Goal: Task Accomplishment & Management: Use online tool/utility

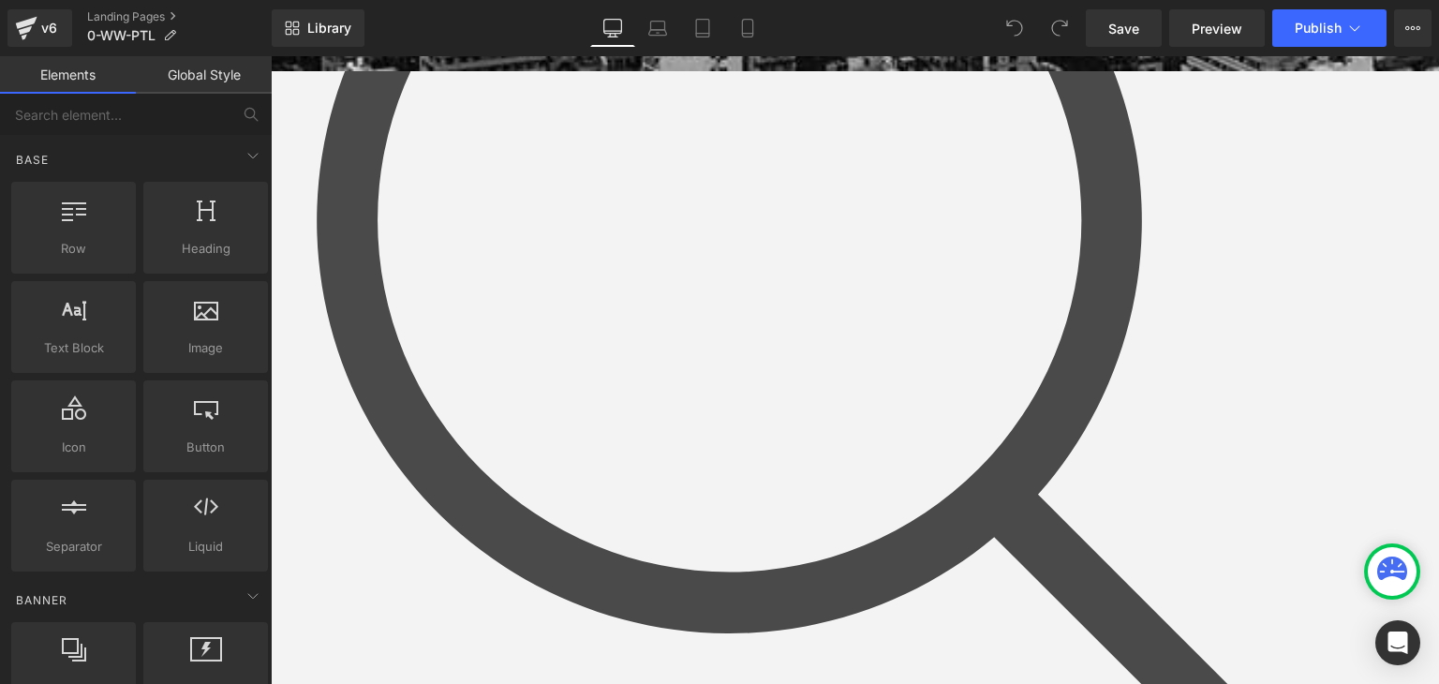
scroll to position [656, 0]
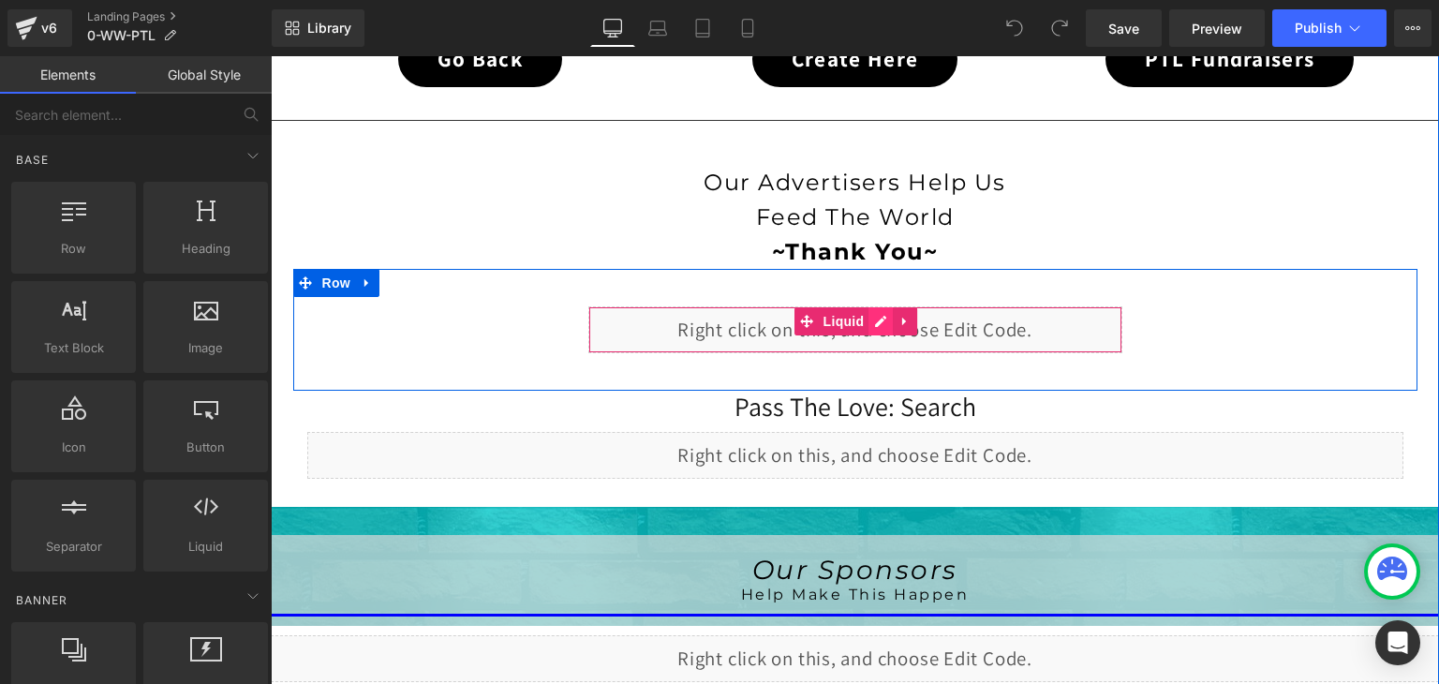
click at [878, 316] on div "Liquid" at bounding box center [855, 329] width 534 height 47
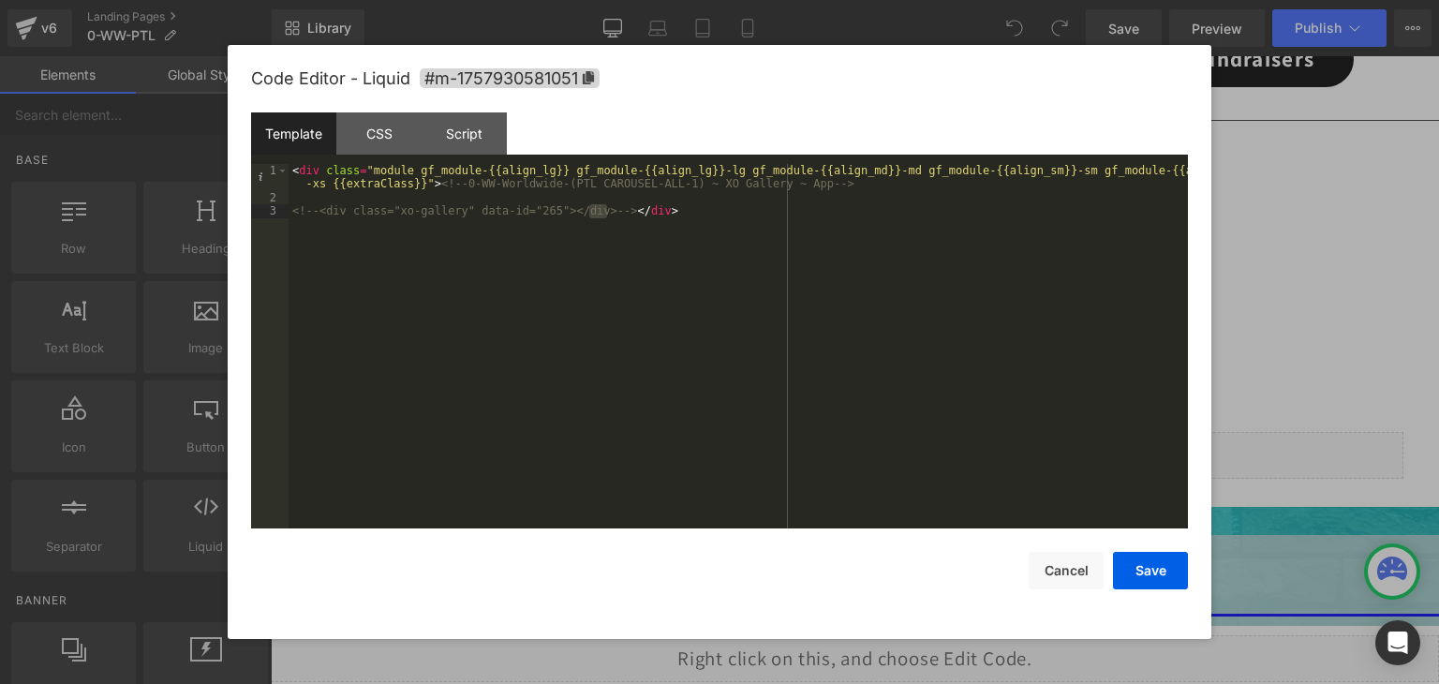
drag, startPoint x: 607, startPoint y: 215, endPoint x: 588, endPoint y: 213, distance: 18.8
click at [588, 213] on div "< div class = "module gf_module-{{align_lg}} gf_module-{{align_lg}}-lg gf_modul…" at bounding box center [738, 366] width 899 height 405
click at [1050, 572] on button "Cancel" at bounding box center [1066, 570] width 75 height 37
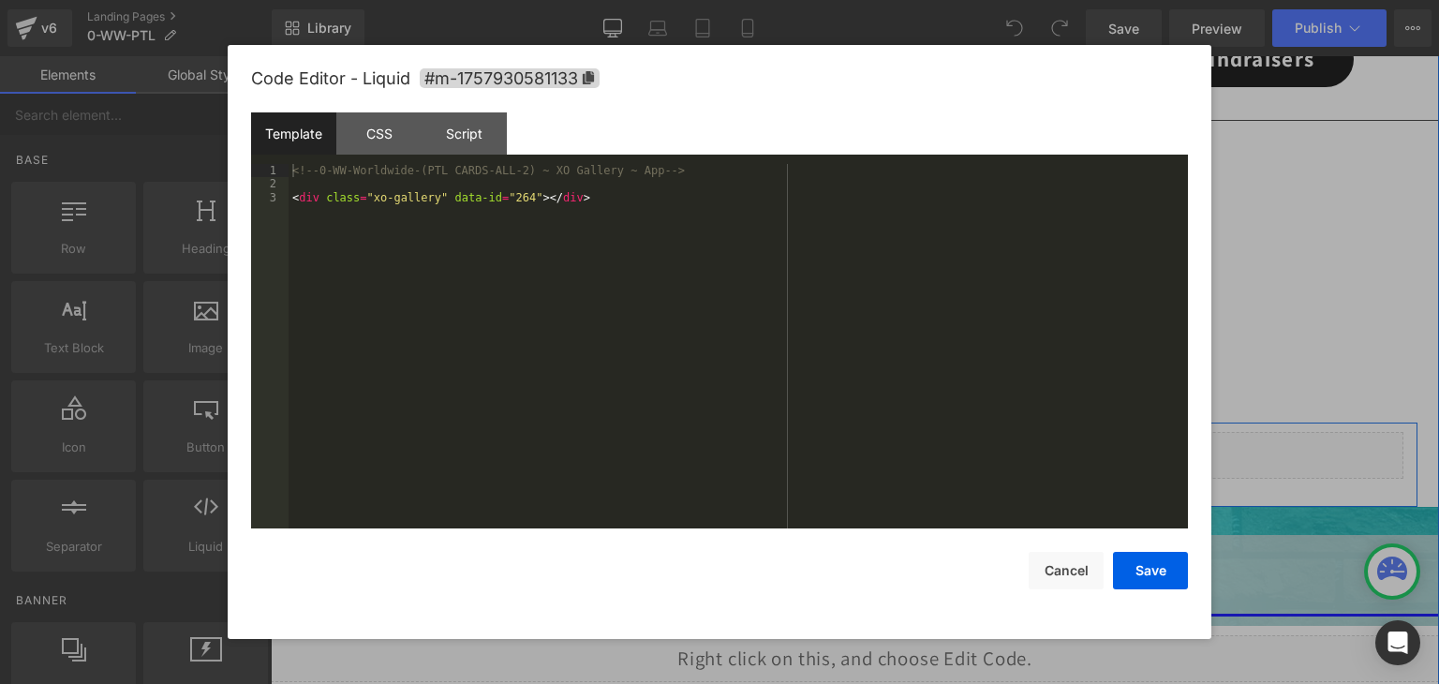
click at [874, 443] on div "Liquid" at bounding box center [855, 455] width 1096 height 47
click at [1166, 574] on button "Save" at bounding box center [1150, 570] width 75 height 37
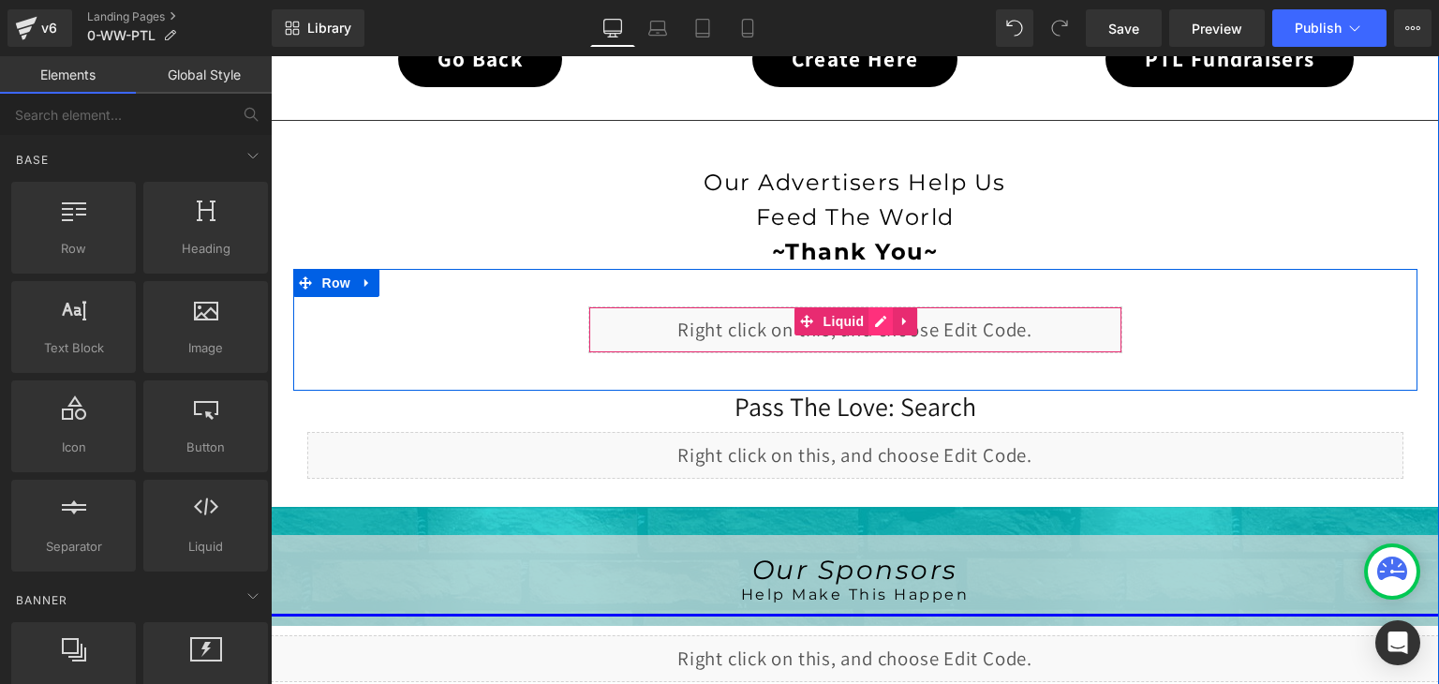
click at [880, 316] on div "Liquid" at bounding box center [855, 329] width 534 height 47
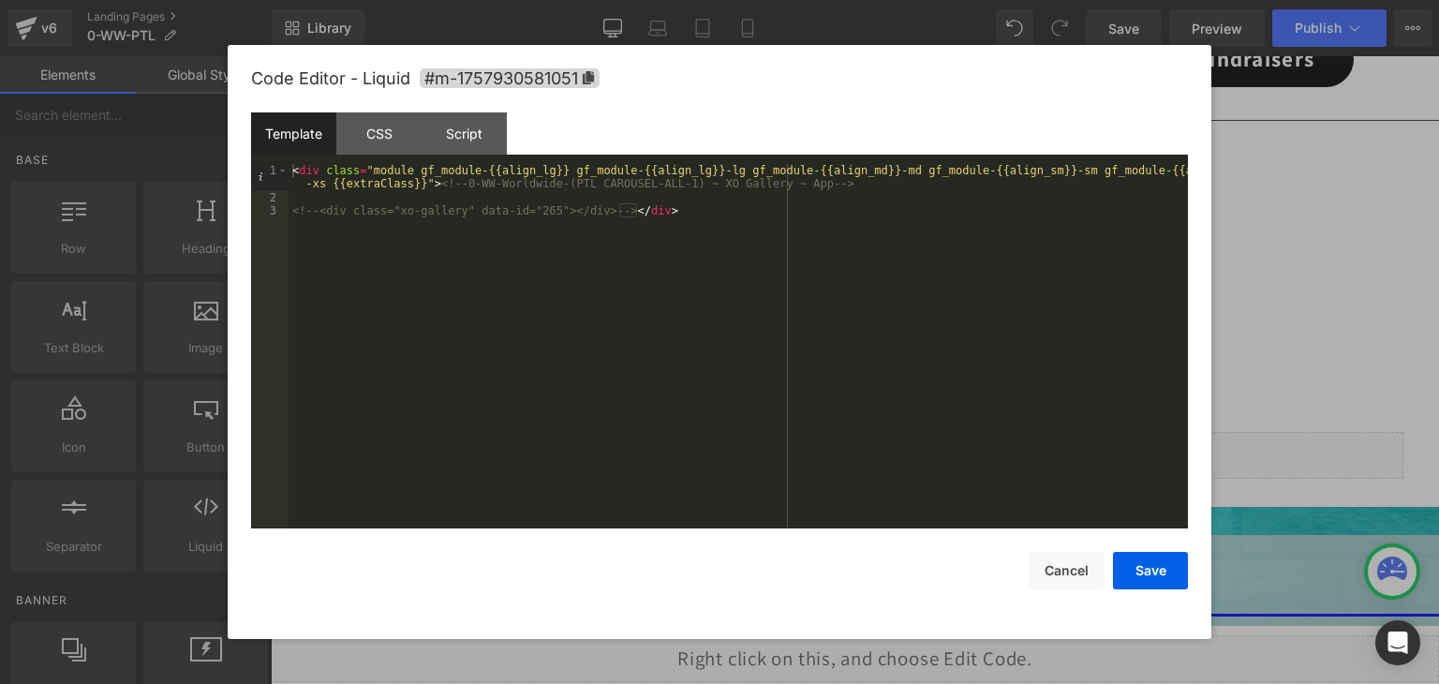
click at [1298, 264] on div at bounding box center [719, 342] width 1439 height 684
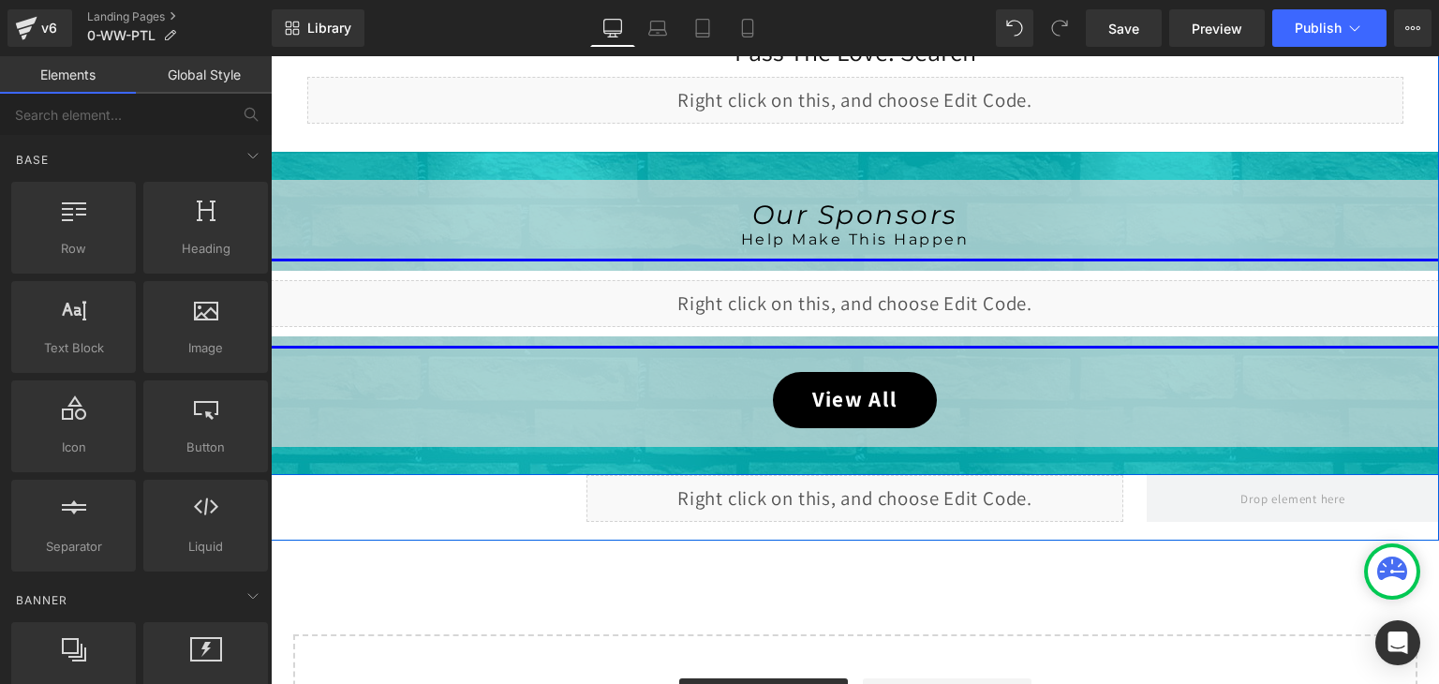
scroll to position [1031, 0]
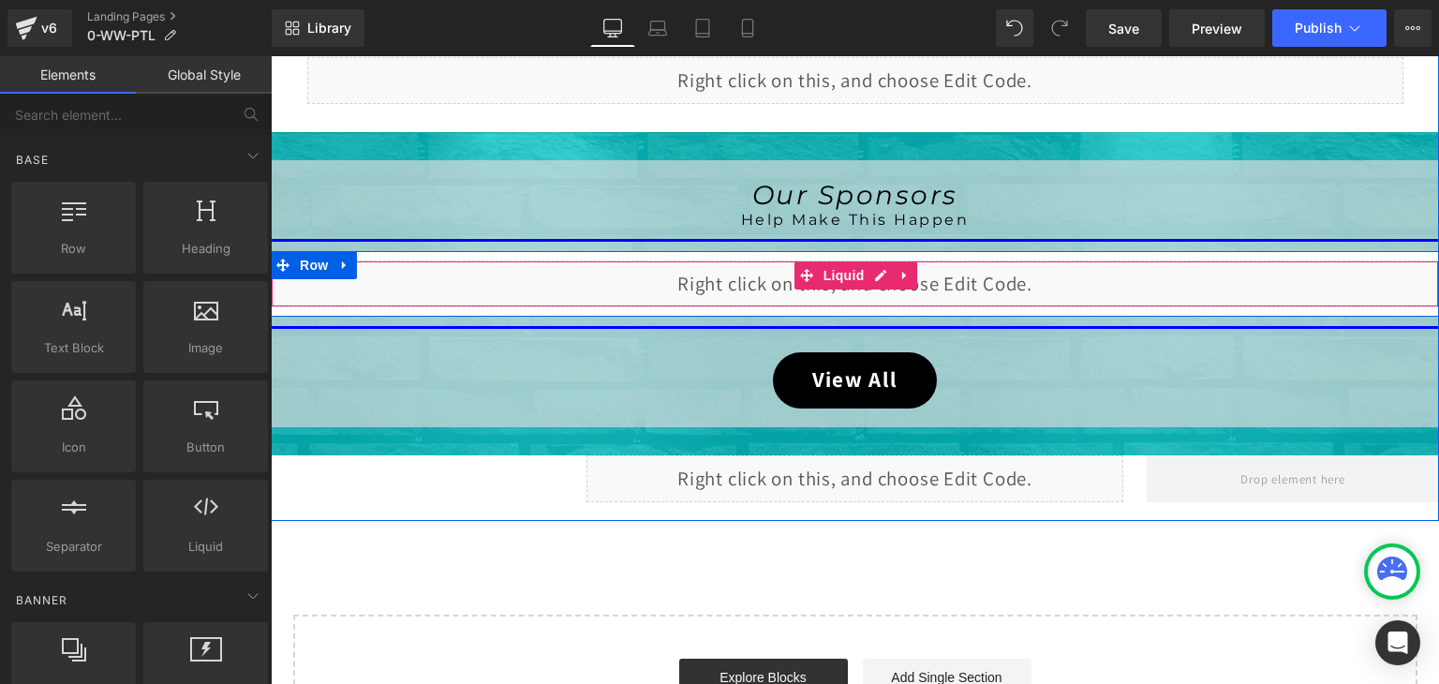
click at [887, 288] on div "Liquid" at bounding box center [855, 283] width 1168 height 47
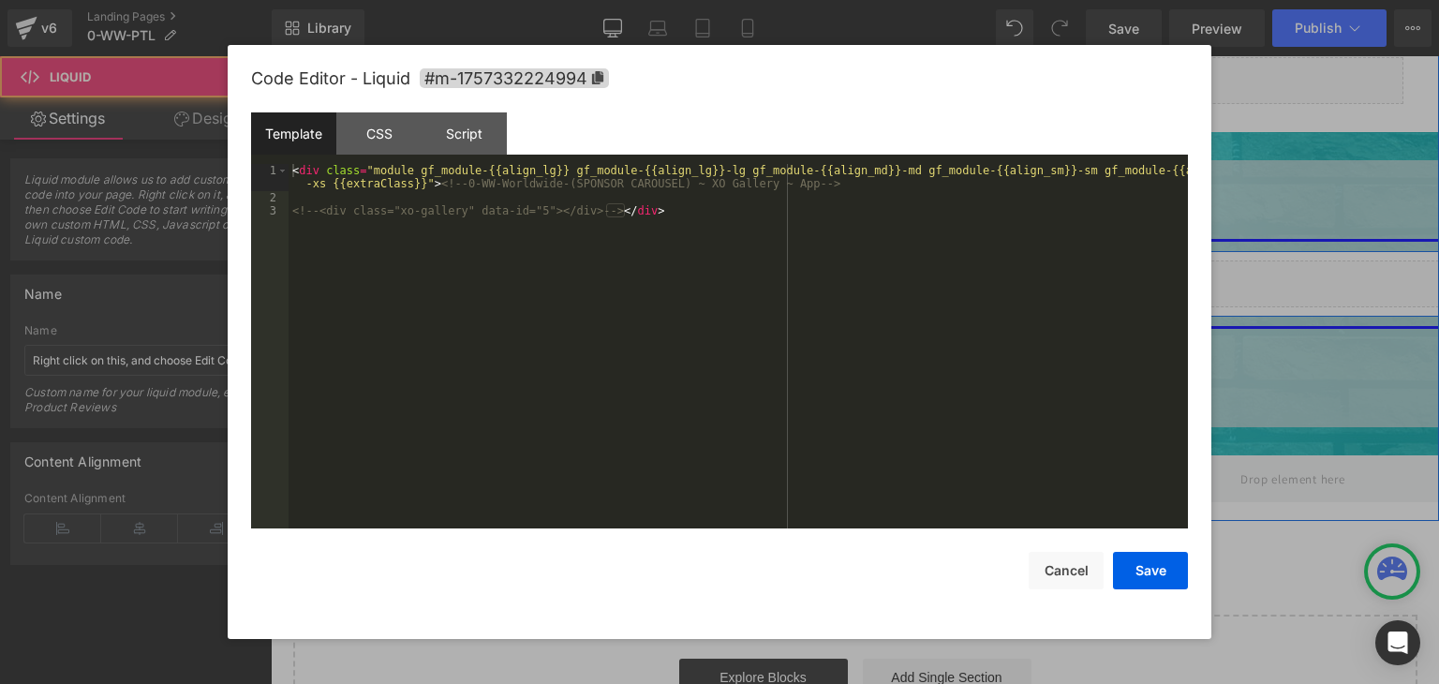
click at [873, 267] on div "Liquid" at bounding box center [855, 283] width 1168 height 47
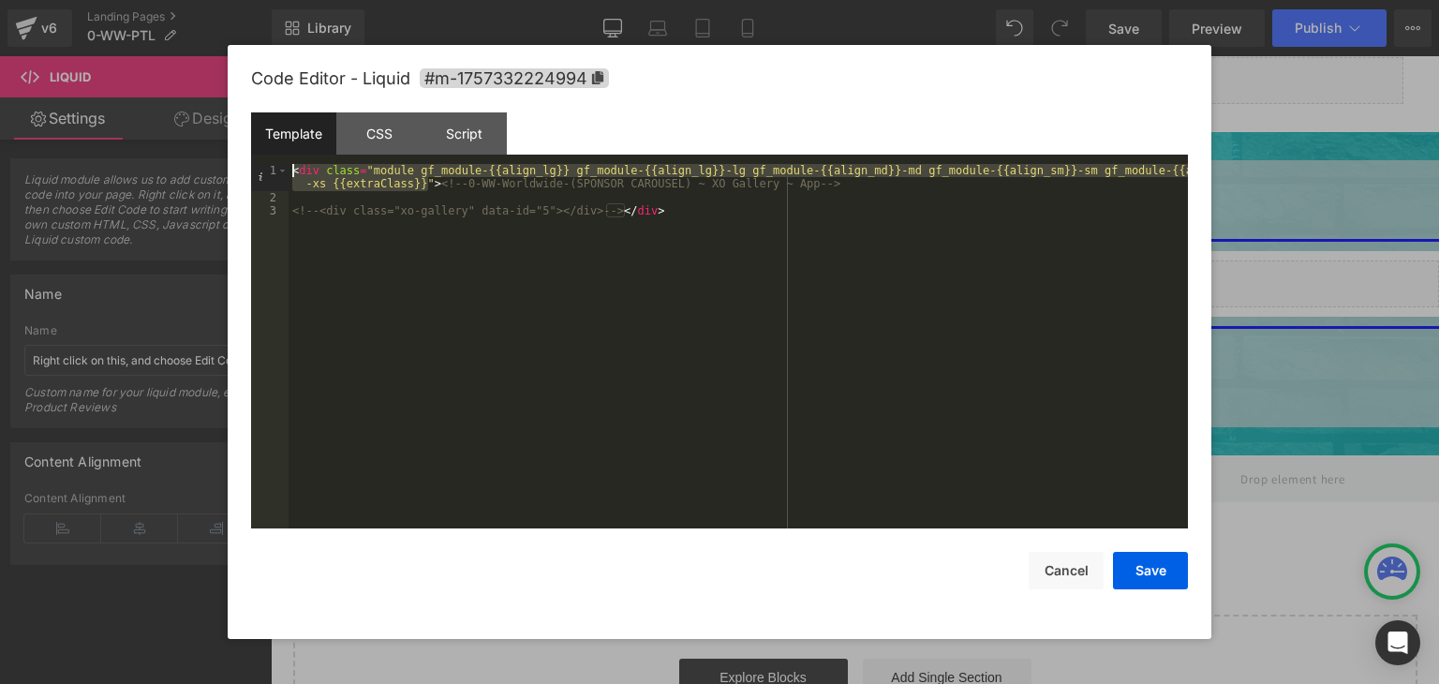
drag, startPoint x: 428, startPoint y: 190, endPoint x: 288, endPoint y: 171, distance: 141.8
click at [288, 171] on pre "1 2 3 < div class = "module gf_module-{{align_lg}} gf_module-{{align_lg}}-lg gf…" at bounding box center [719, 346] width 937 height 364
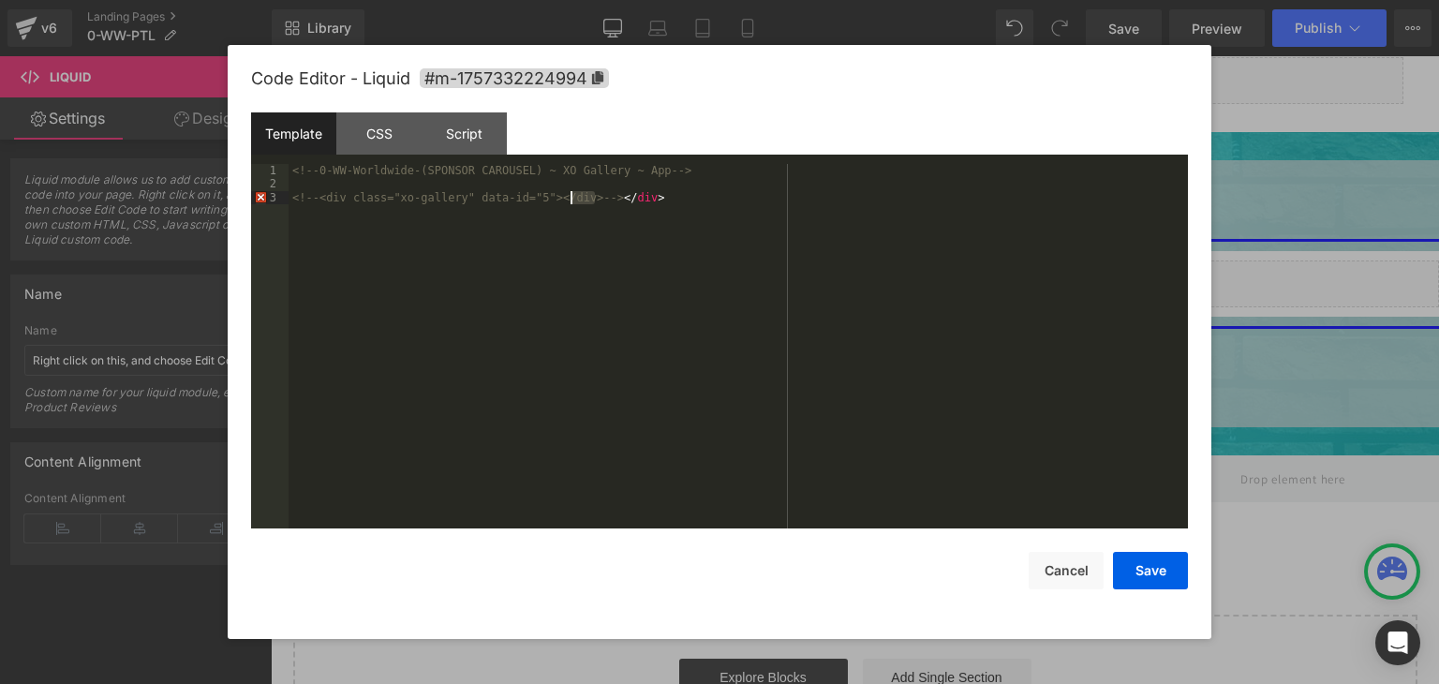
drag, startPoint x: 595, startPoint y: 202, endPoint x: 573, endPoint y: 201, distance: 21.6
click at [573, 201] on div "<!-- 0-WW-Worldwide-(SPONSOR CAROUSEL) ~ XO Gallery ~ App --> <!-- <div class="…" at bounding box center [738, 360] width 899 height 392
click at [1059, 576] on button "Cancel" at bounding box center [1066, 570] width 75 height 37
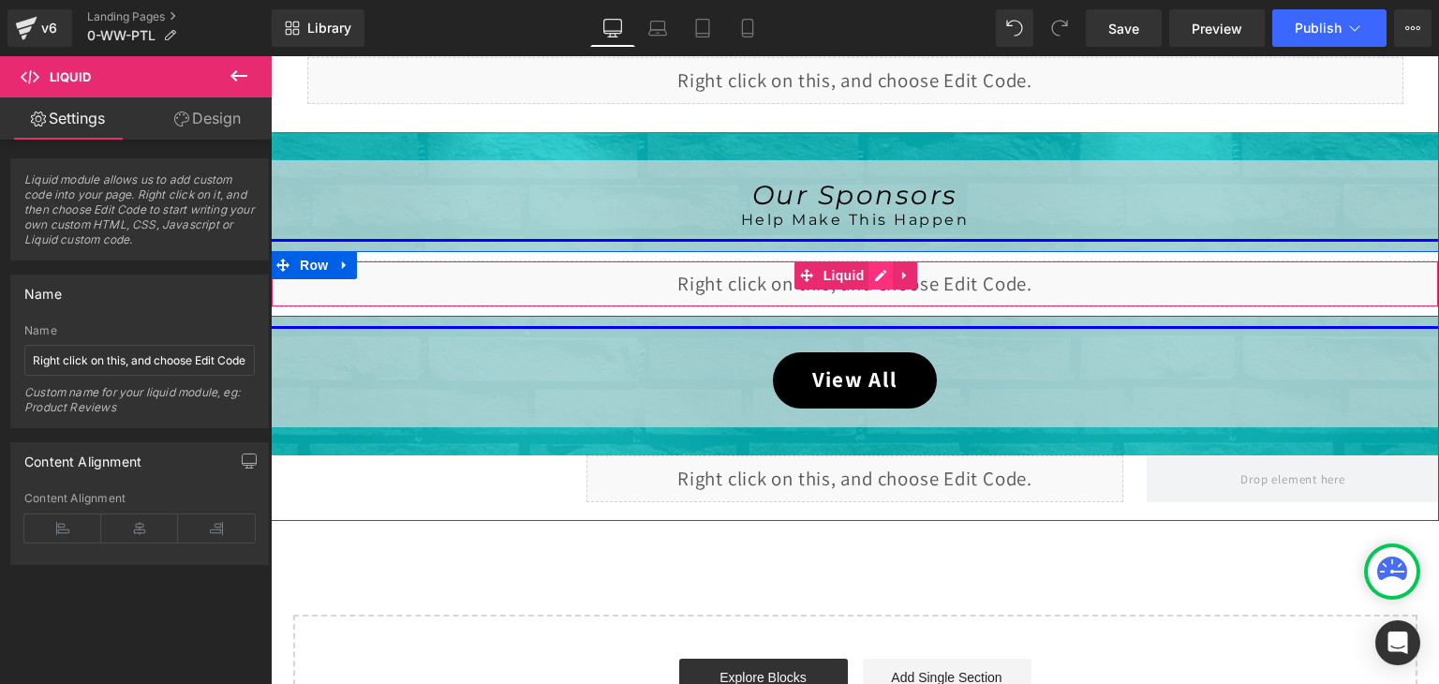
click at [862, 275] on div "Liquid" at bounding box center [855, 283] width 1168 height 47
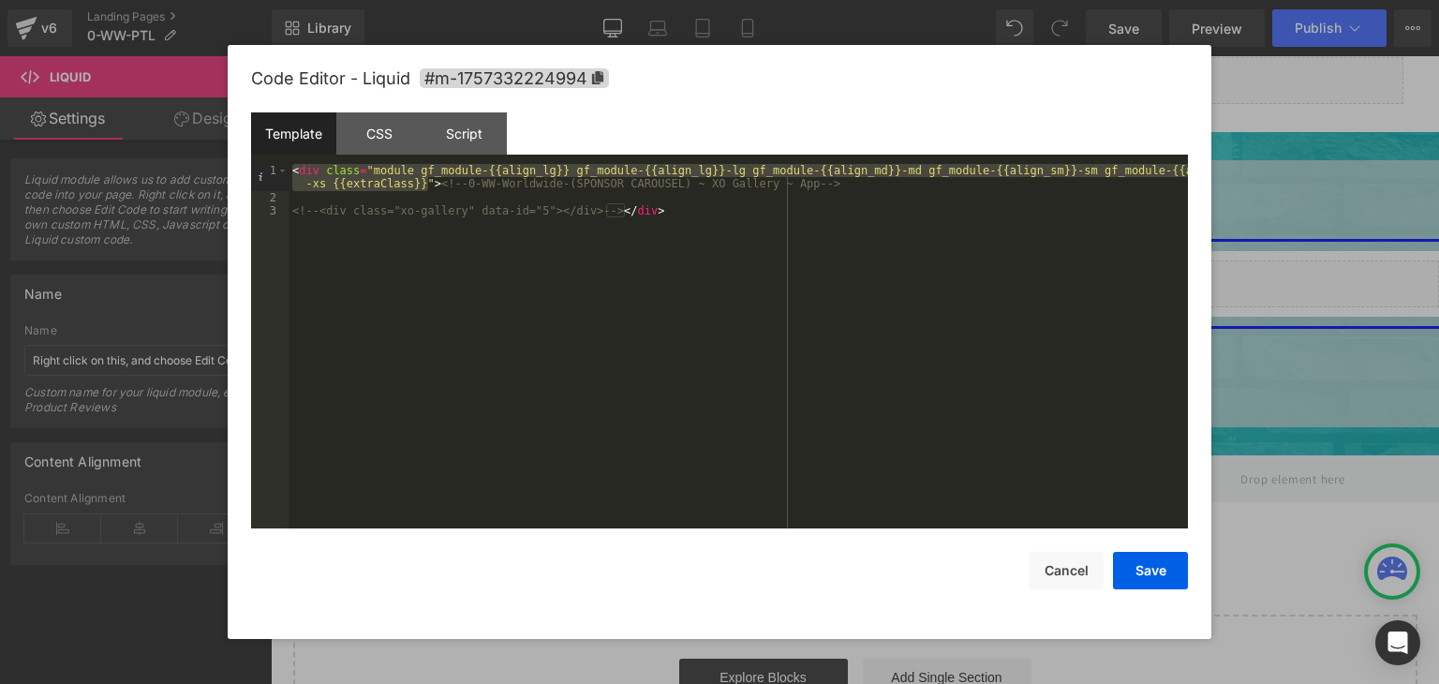
drag, startPoint x: 427, startPoint y: 182, endPoint x: 284, endPoint y: 158, distance: 145.3
click at [284, 158] on div "Template CSS Script Data 1 2 3 < div class = "module gf_module-{{align_lg}} gf_…" at bounding box center [719, 320] width 937 height 416
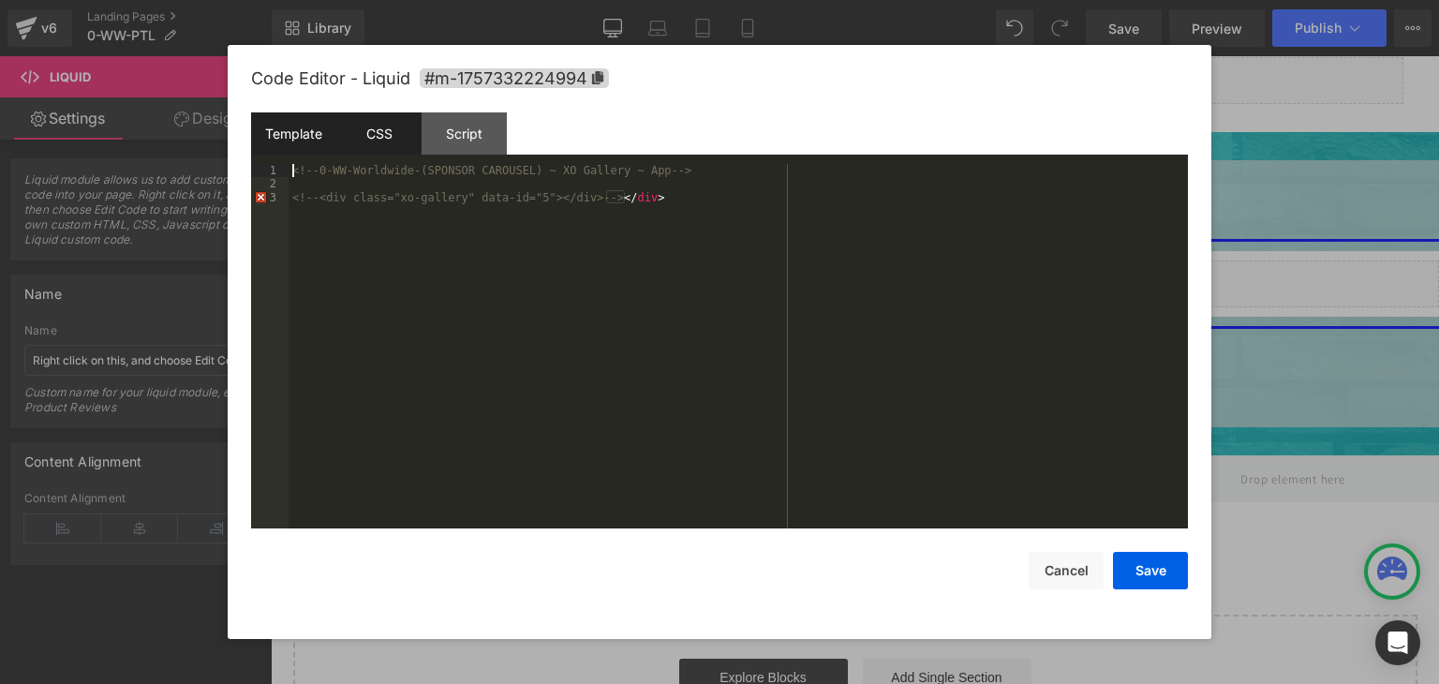
click at [386, 123] on div "CSS" at bounding box center [378, 133] width 85 height 42
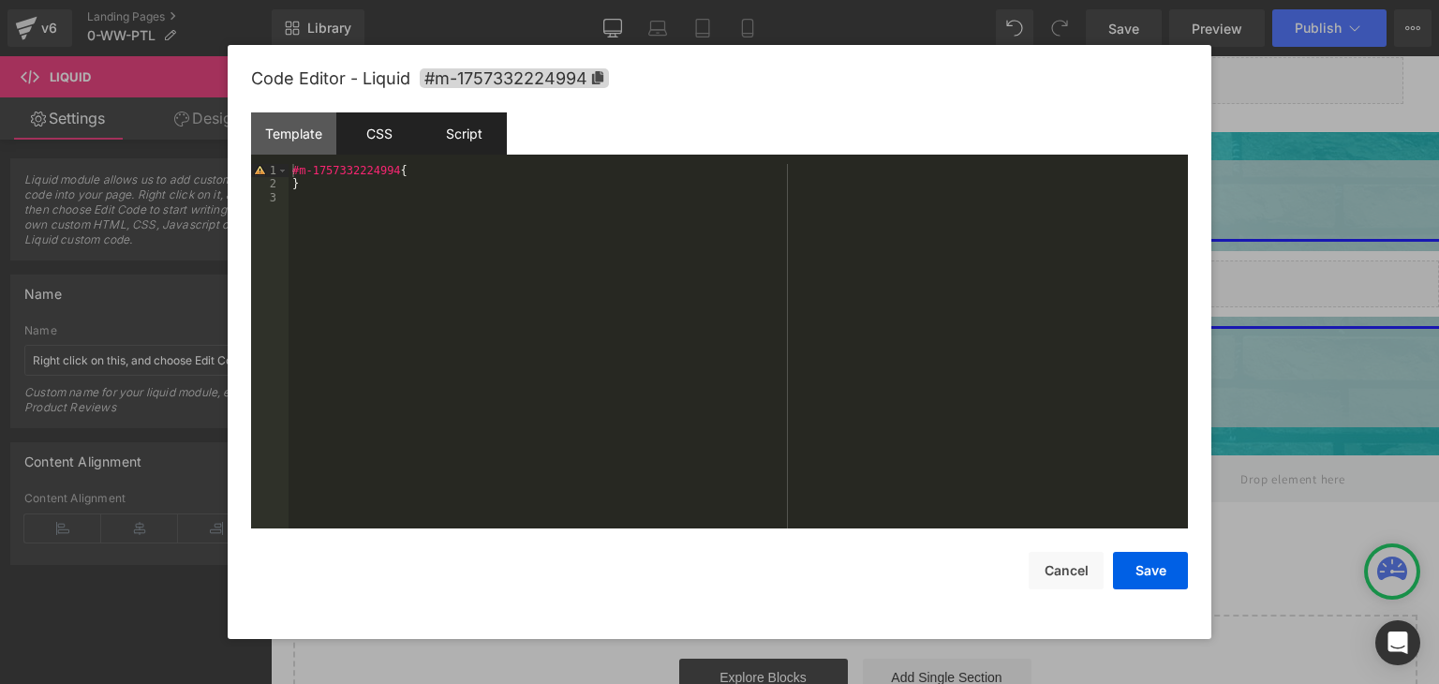
click at [437, 132] on div "Script" at bounding box center [464, 133] width 85 height 42
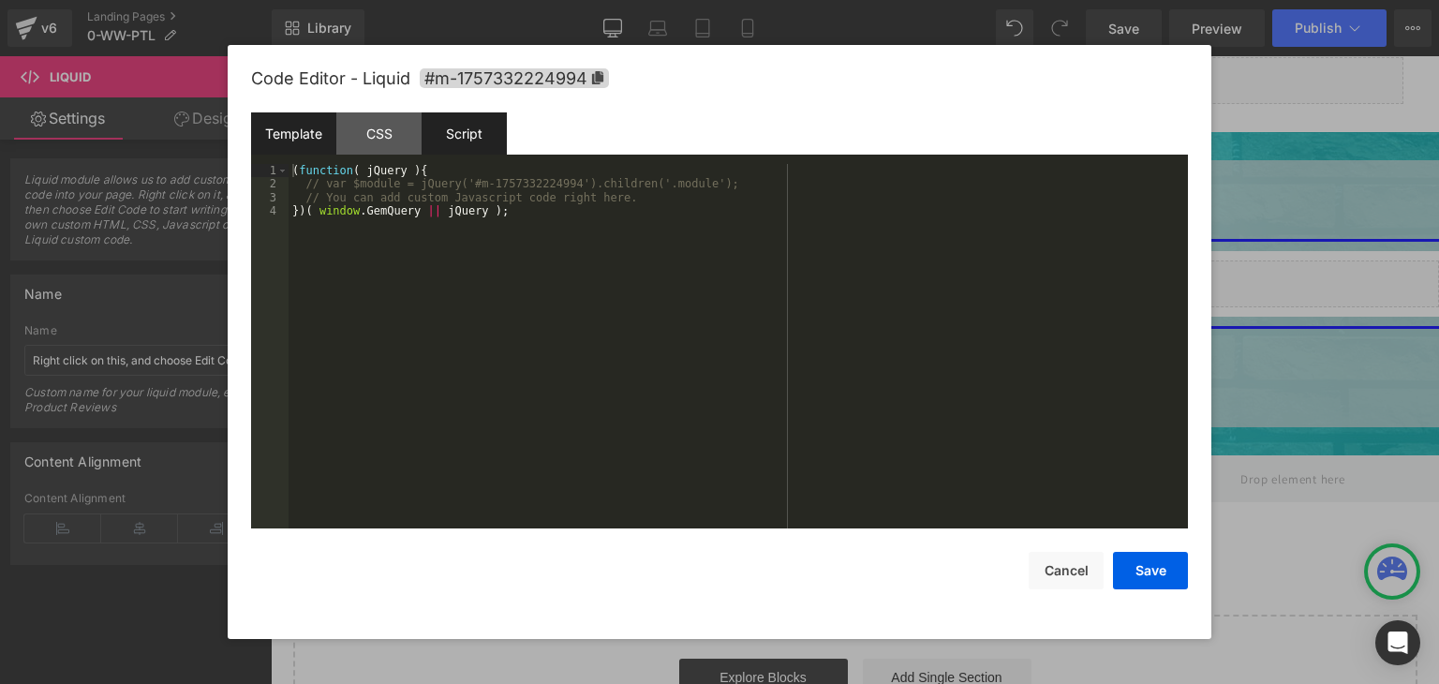
click at [279, 131] on div "Template" at bounding box center [293, 133] width 85 height 42
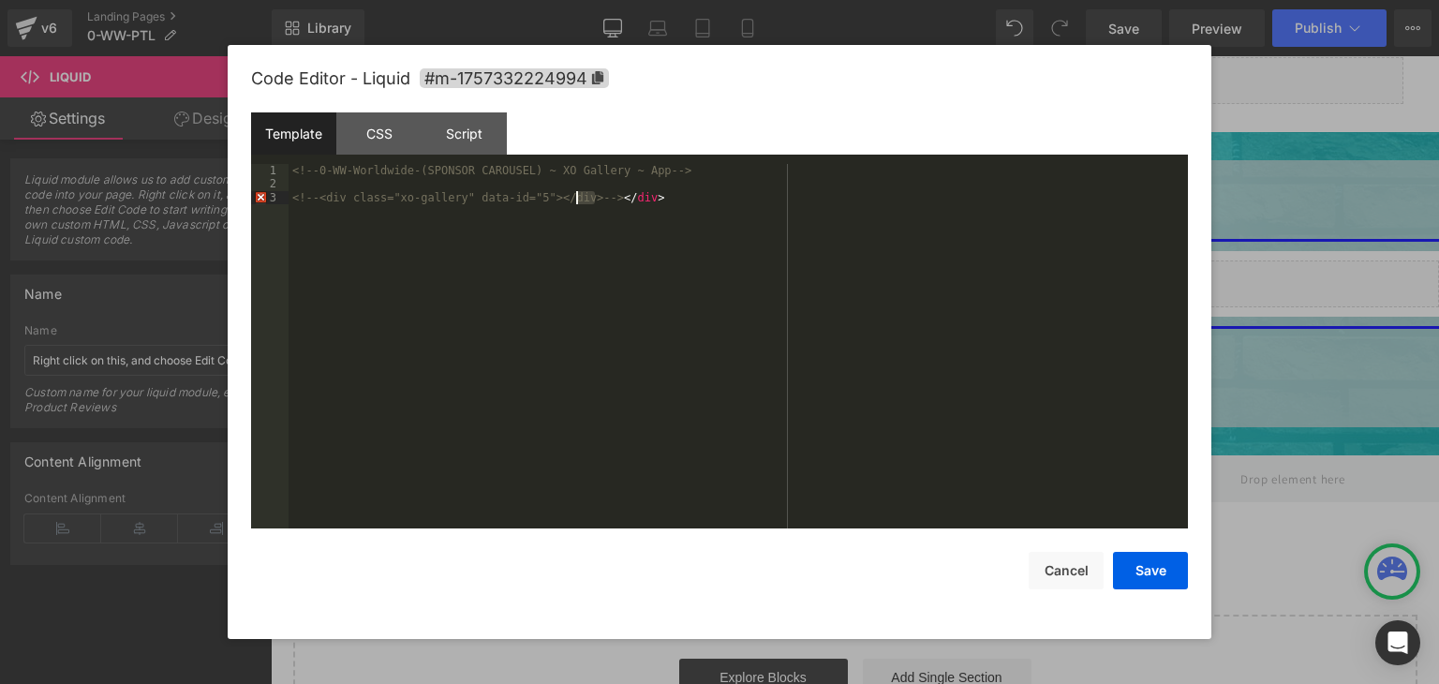
drag, startPoint x: 594, startPoint y: 197, endPoint x: 577, endPoint y: 196, distance: 16.9
click at [577, 196] on div "<!-- 0-WW-Worldwide-(SPONSOR CAROUSEL) ~ XO Gallery ~ App --> <!-- <div class="…" at bounding box center [738, 360] width 899 height 392
drag, startPoint x: 678, startPoint y: 200, endPoint x: 579, endPoint y: 198, distance: 99.3
click at [579, 198] on div "<!-- 0-WW-Worldwide-(SPONSOR CAROUSEL) ~ XO Gallery ~ App --> <!-- <div class="…" at bounding box center [738, 360] width 899 height 392
drag, startPoint x: 319, startPoint y: 193, endPoint x: 276, endPoint y: 202, distance: 43.2
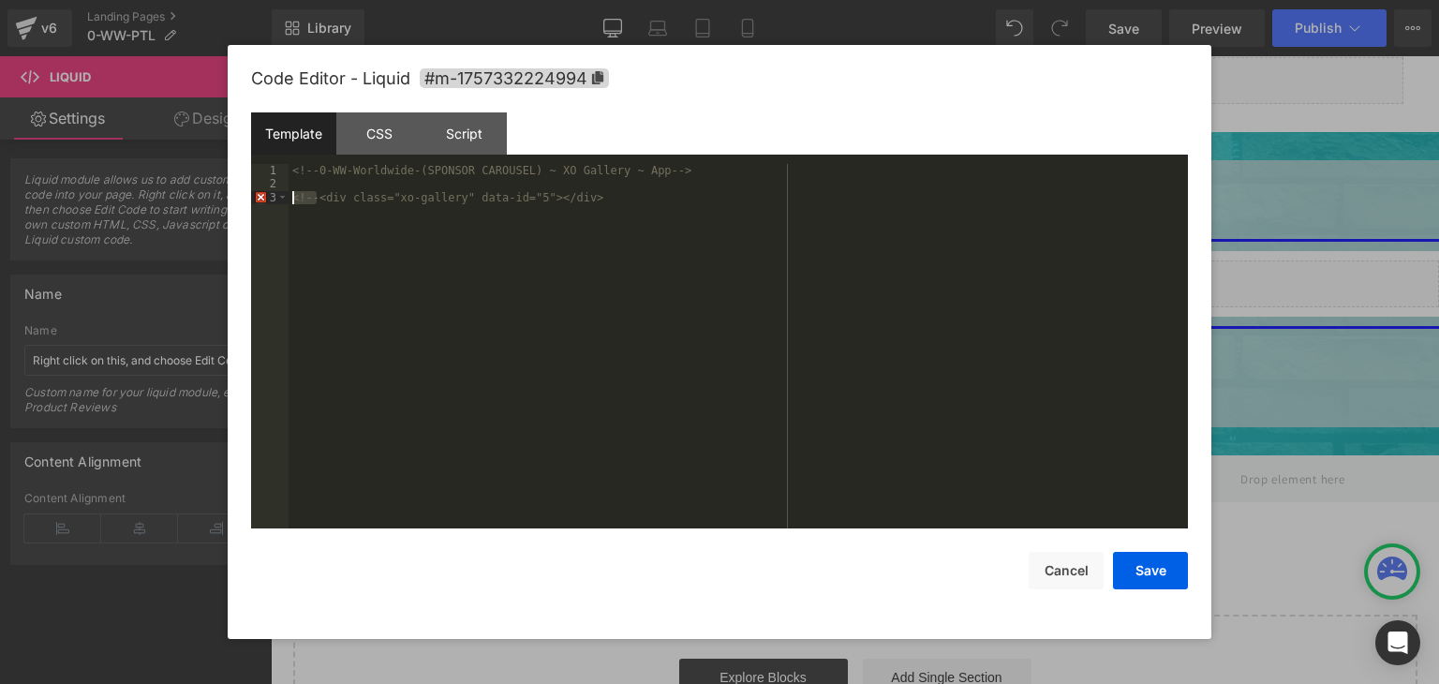
click at [276, 202] on pre "1 2 3 <!-- 0-WW-Worldwide-(SPONSOR CAROUSEL) ~ XO Gallery ~ App --> <!-- <div c…" at bounding box center [719, 346] width 937 height 364
click at [648, 267] on div "<!-- 0-WW-Worldwide-(SPONSOR CAROUSEL) ~ XO Gallery ~ App --> < div class = "xo…" at bounding box center [738, 360] width 899 height 392
click at [1148, 572] on button "Save" at bounding box center [1150, 570] width 75 height 37
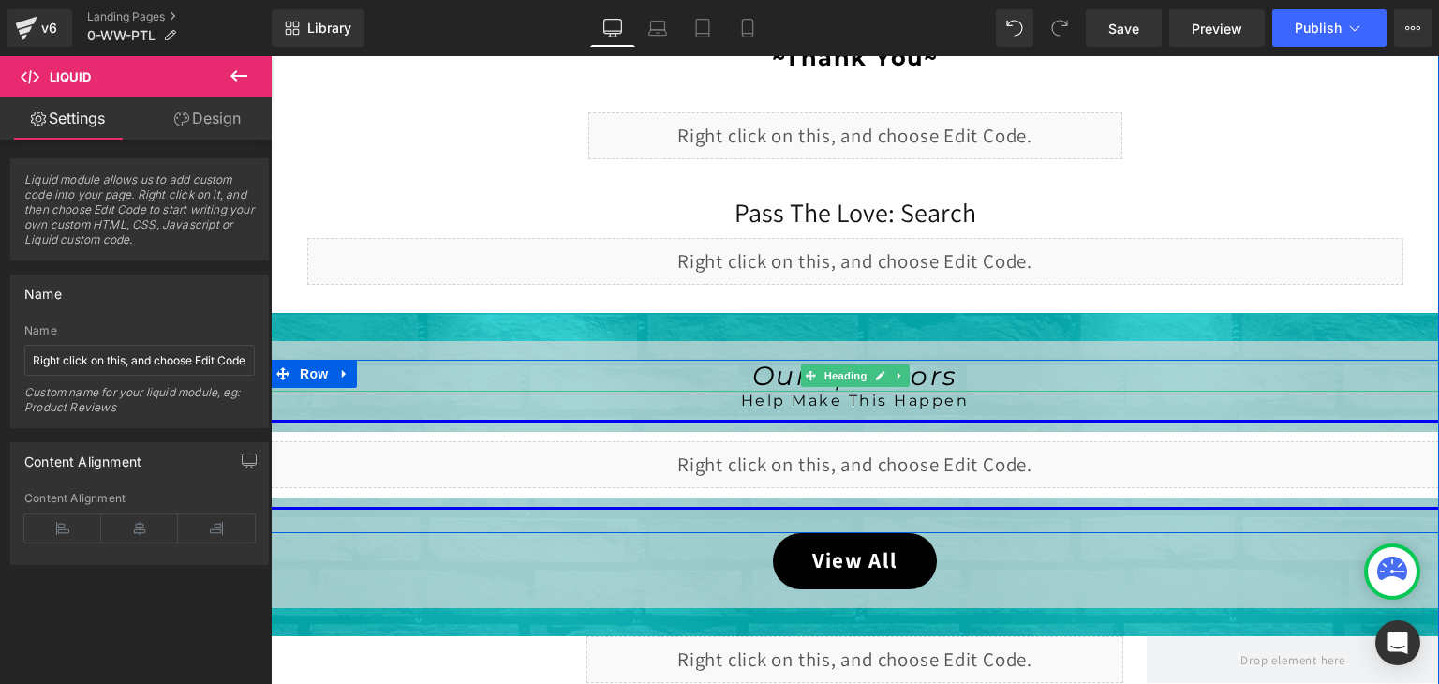
scroll to position [843, 0]
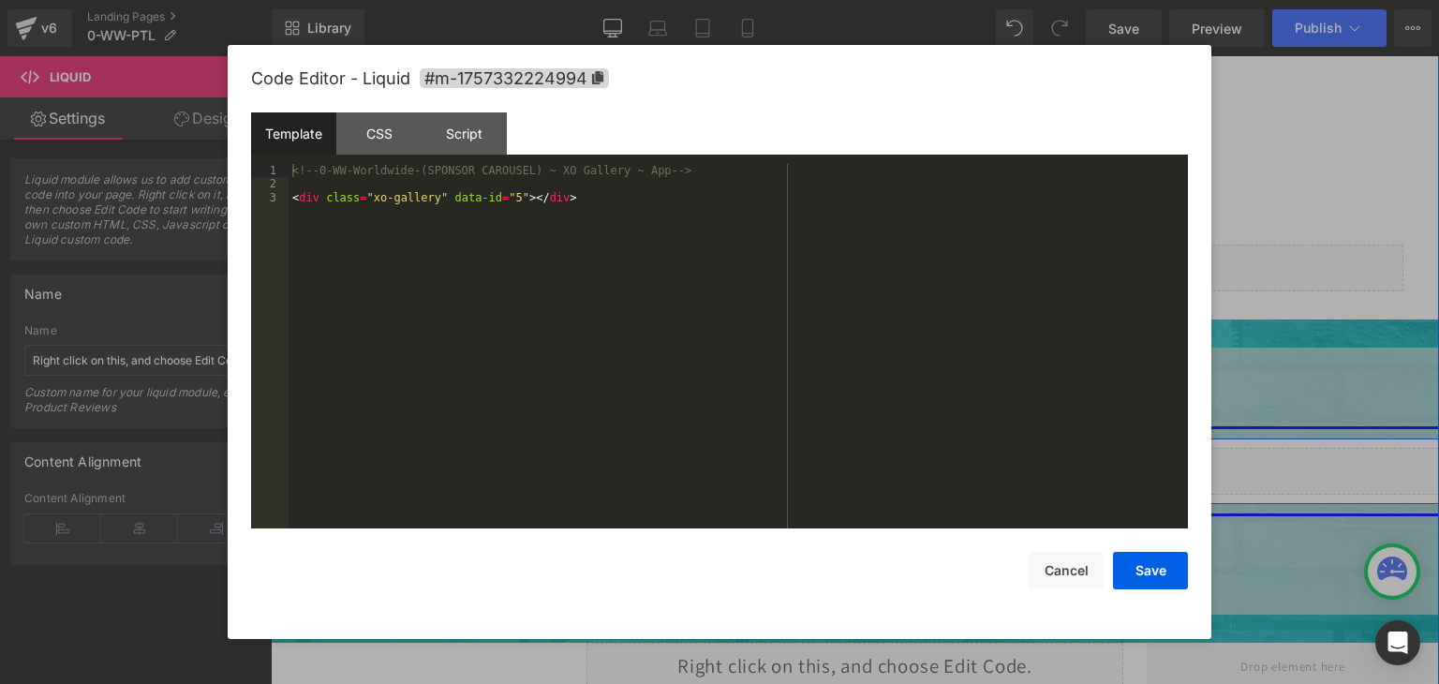
click at [872, 453] on div "Liquid" at bounding box center [855, 471] width 1168 height 47
click at [1143, 567] on button "Save" at bounding box center [1150, 570] width 75 height 37
click at [866, 253] on div "Liquid" at bounding box center [855, 268] width 1096 height 47
click at [1146, 578] on button "Save" at bounding box center [1150, 570] width 75 height 37
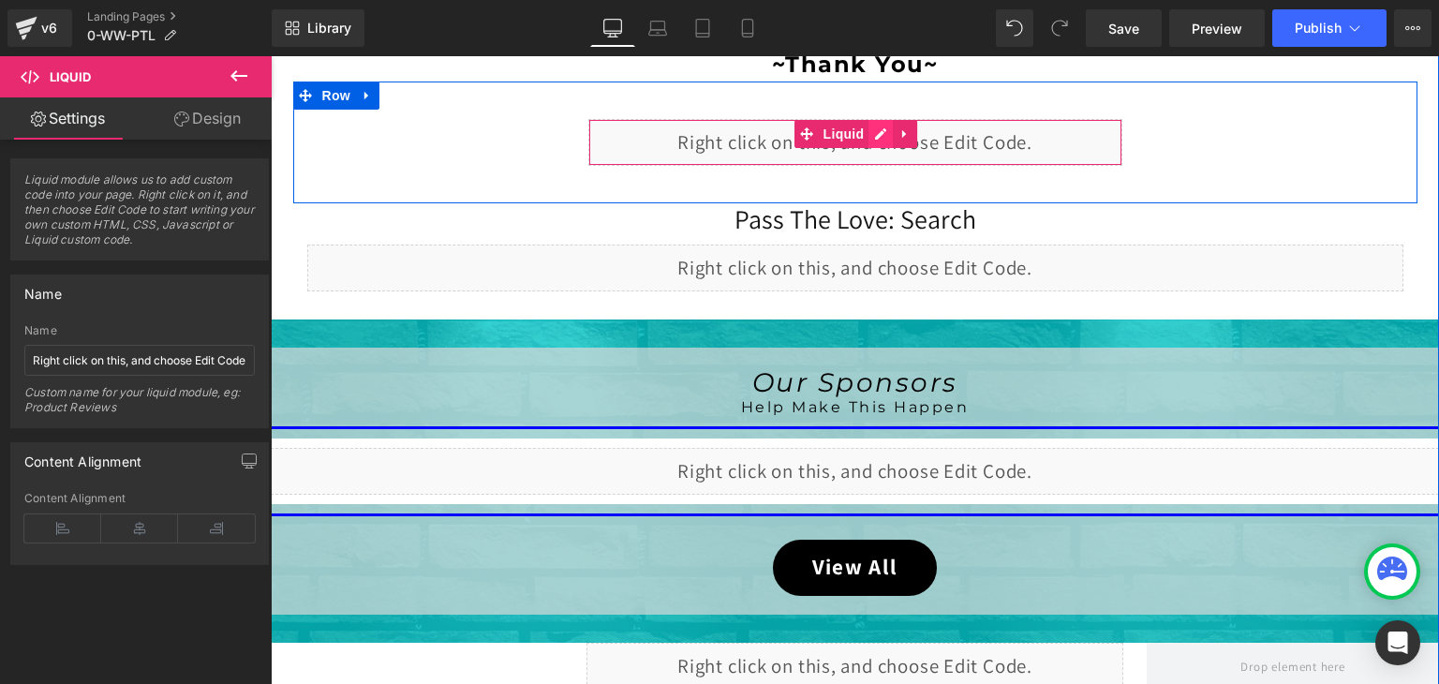
click at [874, 132] on div "Liquid" at bounding box center [855, 142] width 534 height 47
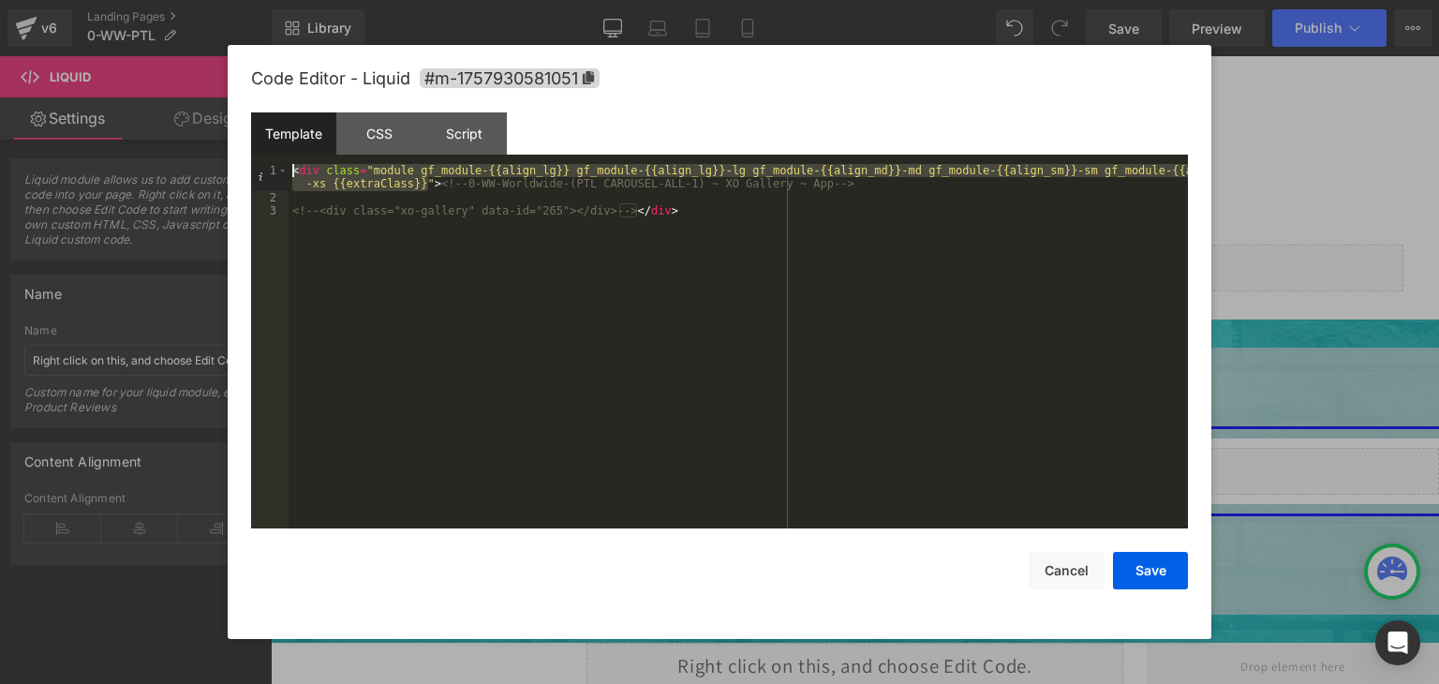
drag, startPoint x: 431, startPoint y: 188, endPoint x: 242, endPoint y: 163, distance: 190.9
click at [242, 163] on div "Code Editor - Liquid #m-1757930581051 Template CSS Script Data 1 2 3 < div clas…" at bounding box center [720, 342] width 984 height 594
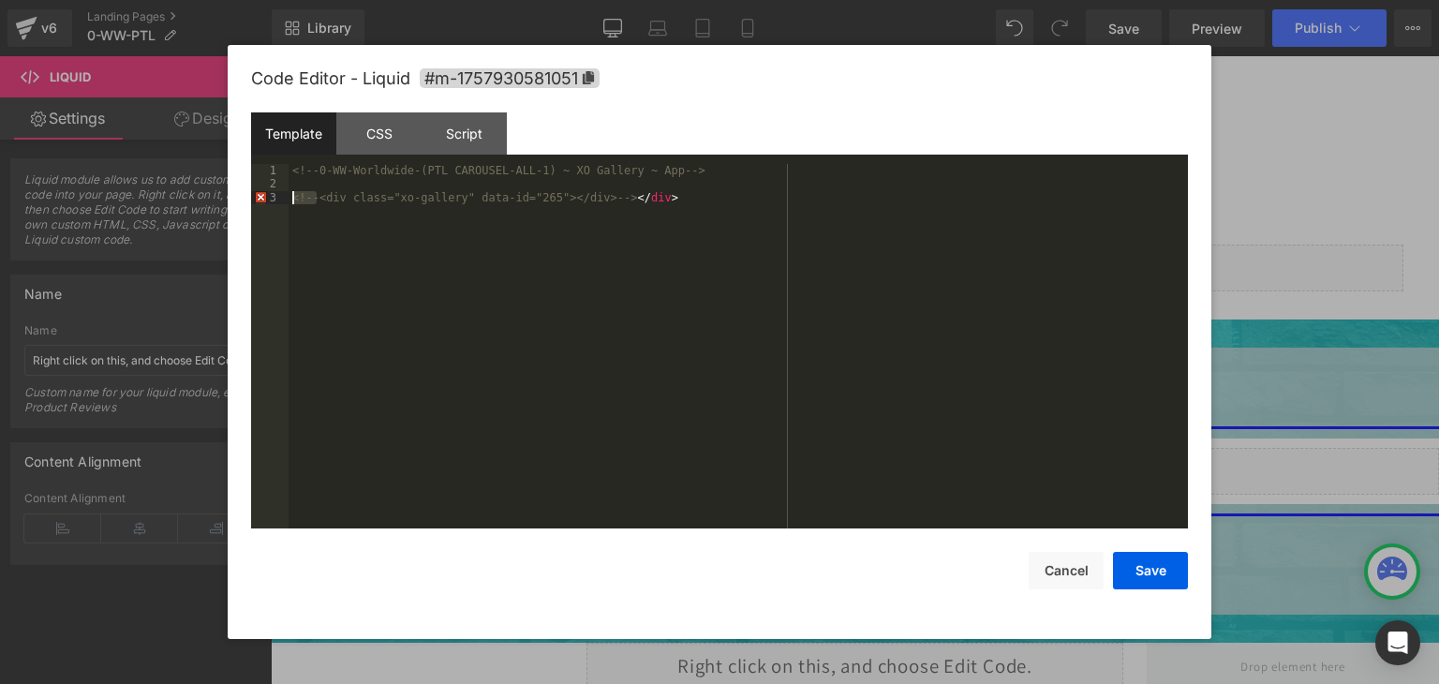
drag, startPoint x: 319, startPoint y: 200, endPoint x: 277, endPoint y: 200, distance: 42.2
click at [277, 200] on pre "1 2 3 <!-- 0-WW-Worldwide-(PTL CAROUSEL-ALL-1) ~ XO Gallery ~ App --> <!-- <div…" at bounding box center [719, 346] width 937 height 364
drag, startPoint x: 621, startPoint y: 207, endPoint x: 565, endPoint y: 197, distance: 57.2
click at [565, 197] on div "<!-- 0-WW-Worldwide-(PTL CAROUSEL-ALL-1) ~ XO Gallery ~ App --> < div class = "…" at bounding box center [738, 360] width 899 height 392
click at [1146, 560] on button "Save" at bounding box center [1150, 570] width 75 height 37
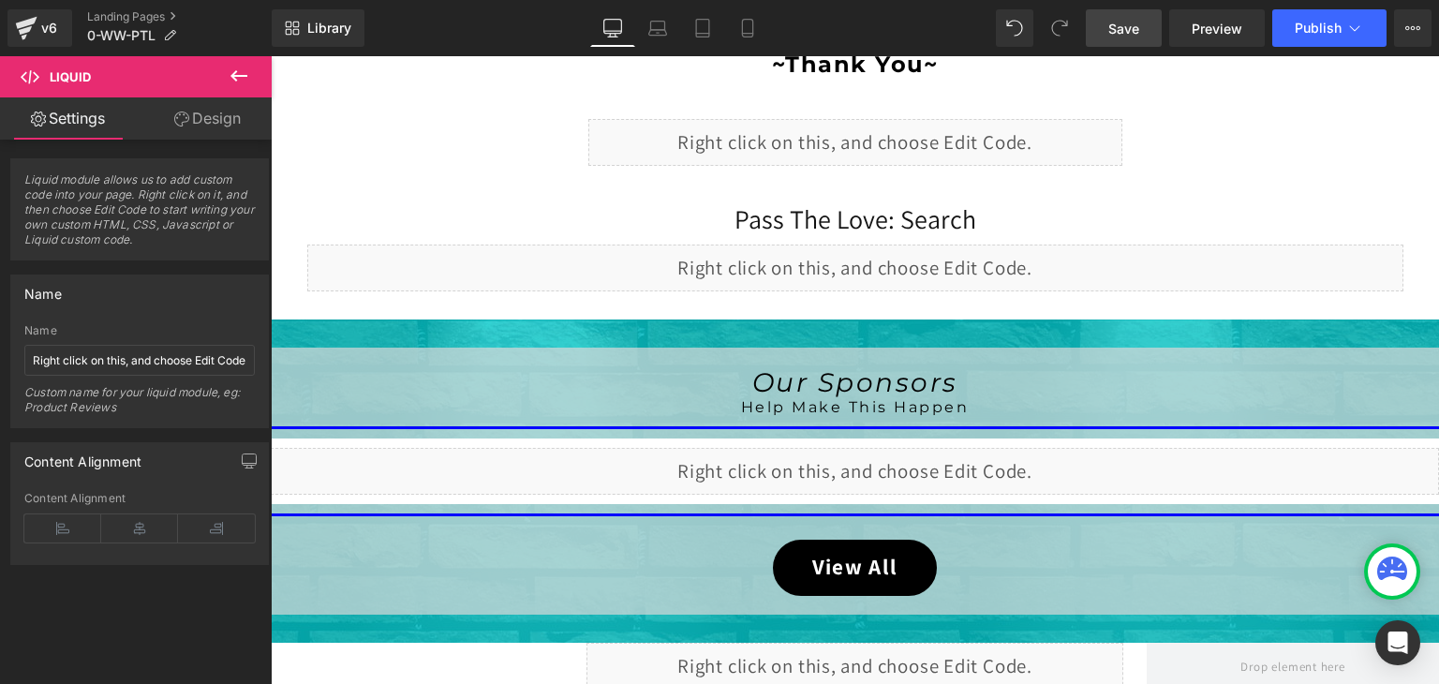
click at [1144, 10] on link "Save" at bounding box center [1124, 27] width 76 height 37
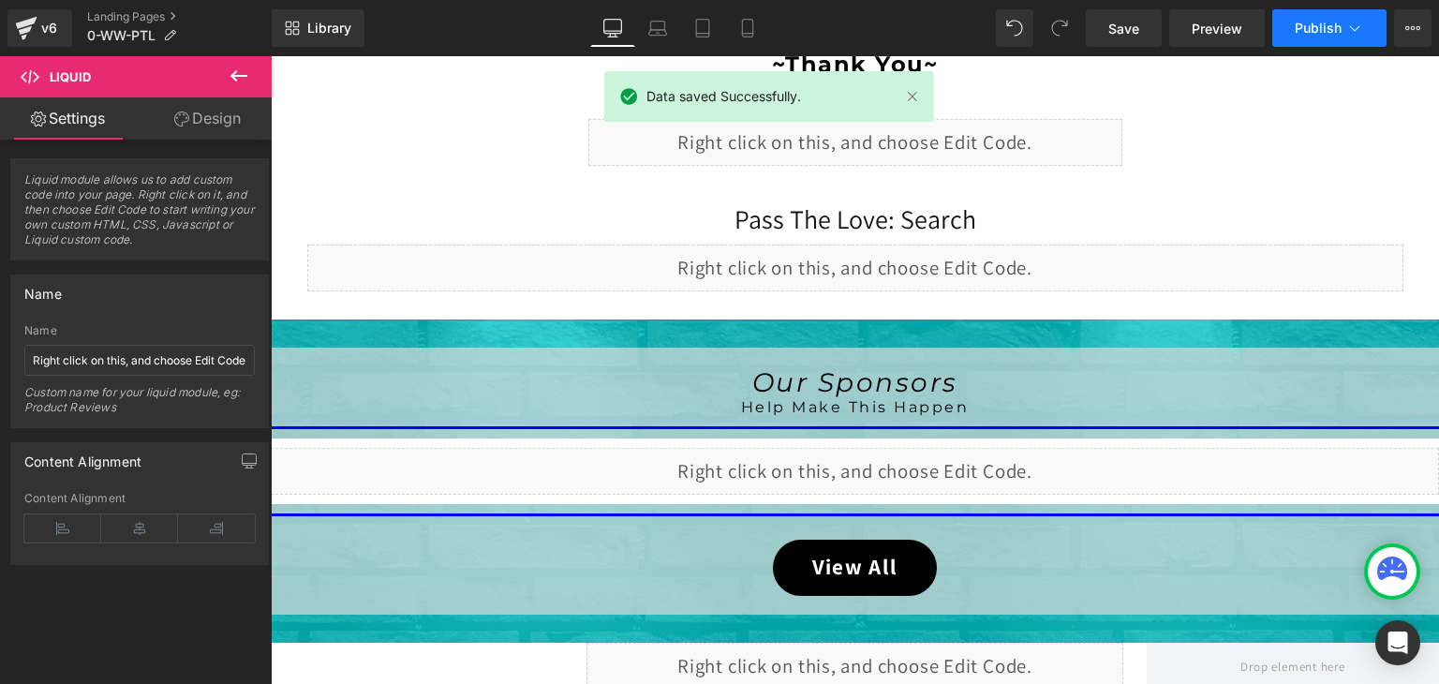
click at [1351, 24] on icon at bounding box center [1354, 28] width 19 height 19
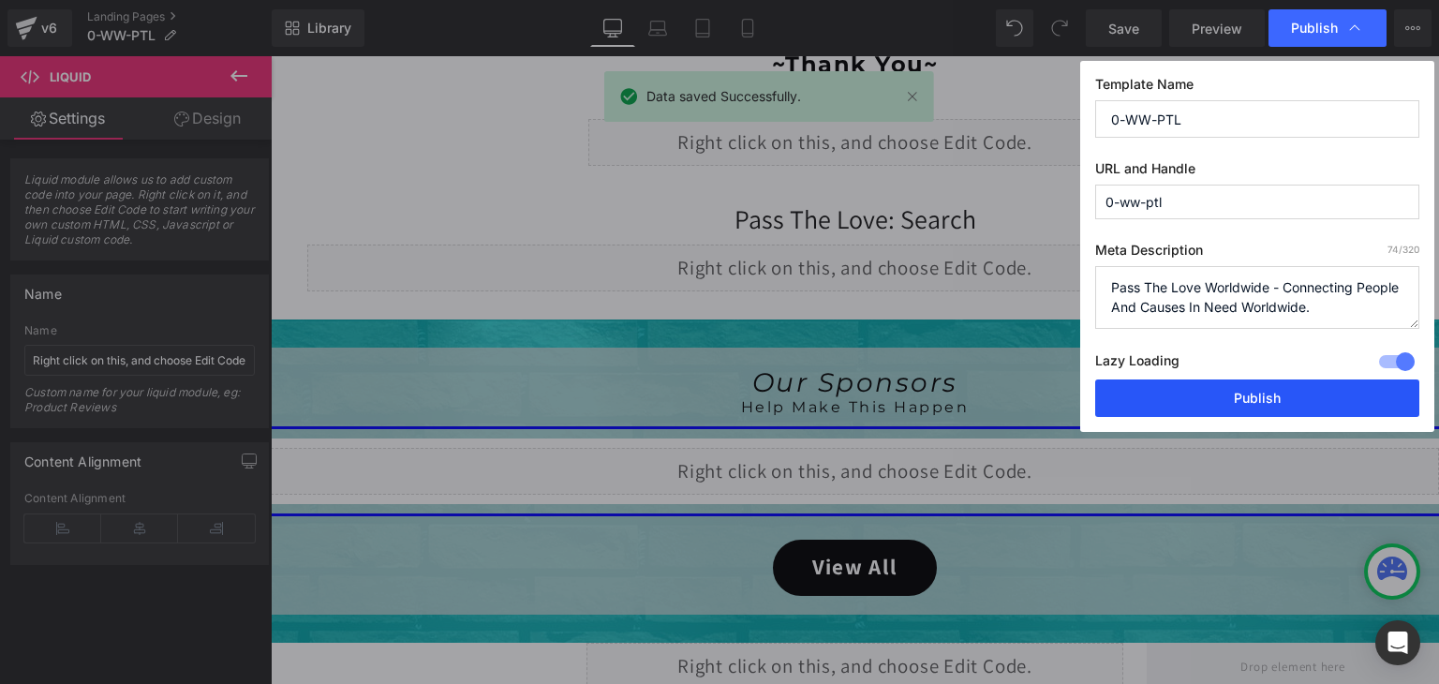
click at [1289, 392] on button "Publish" at bounding box center [1257, 397] width 324 height 37
